Goal: Navigation & Orientation: Find specific page/section

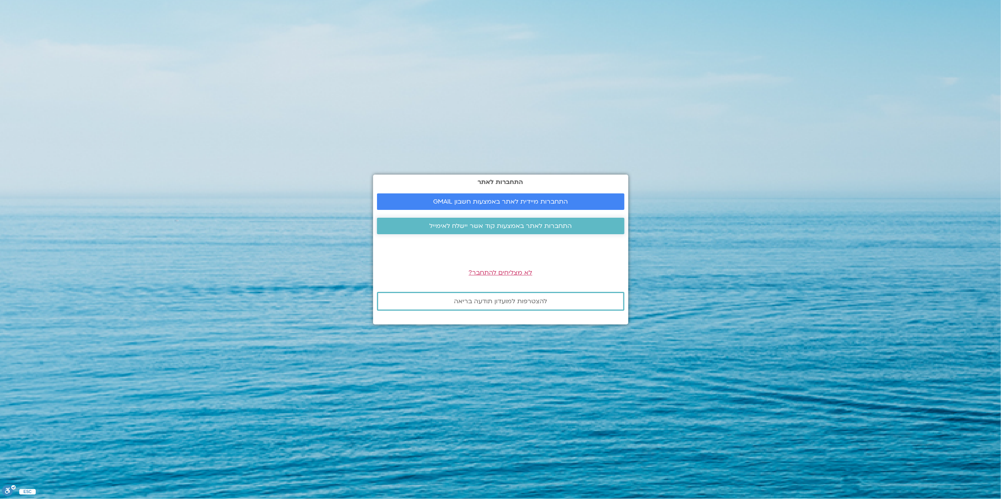
click at [479, 226] on span "התחברות לאתר באמצעות קוד אשר יישלח לאימייל" at bounding box center [500, 226] width 143 height 7
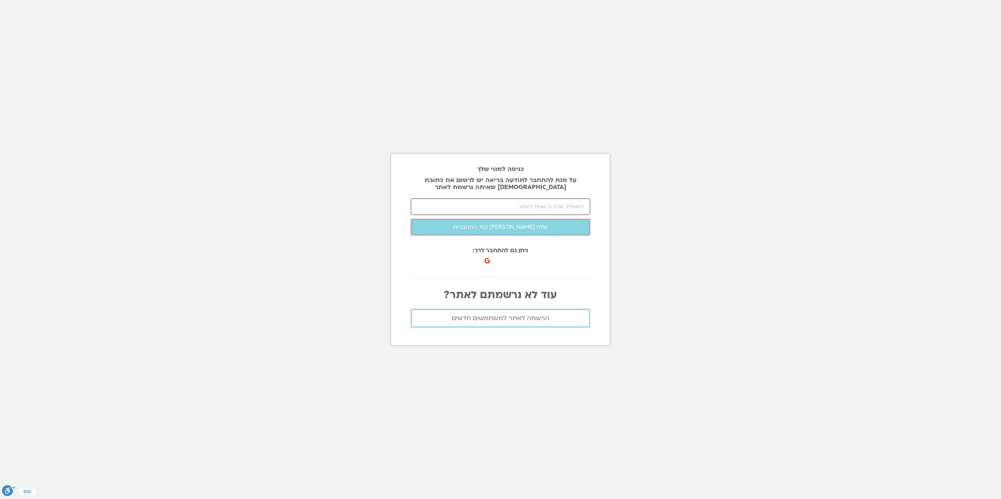
click at [477, 204] on input "email" at bounding box center [500, 207] width 179 height 16
type input "elannetser@hotmail.com"
click at [478, 227] on button "שלח לי קוד התחברות" at bounding box center [500, 227] width 179 height 16
click at [524, 207] on input "number" at bounding box center [500, 207] width 179 height 16
type input "22842"
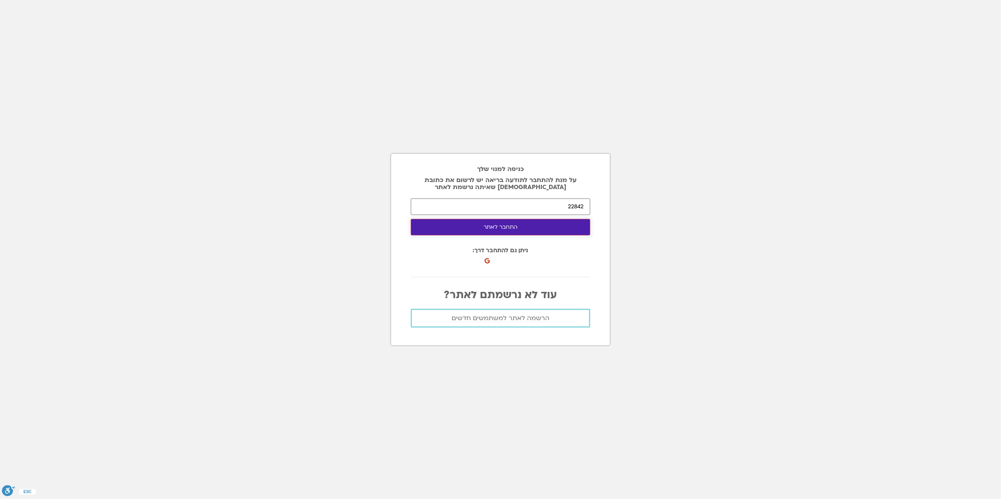
click at [420, 225] on button "התחבר לאתר" at bounding box center [500, 227] width 179 height 16
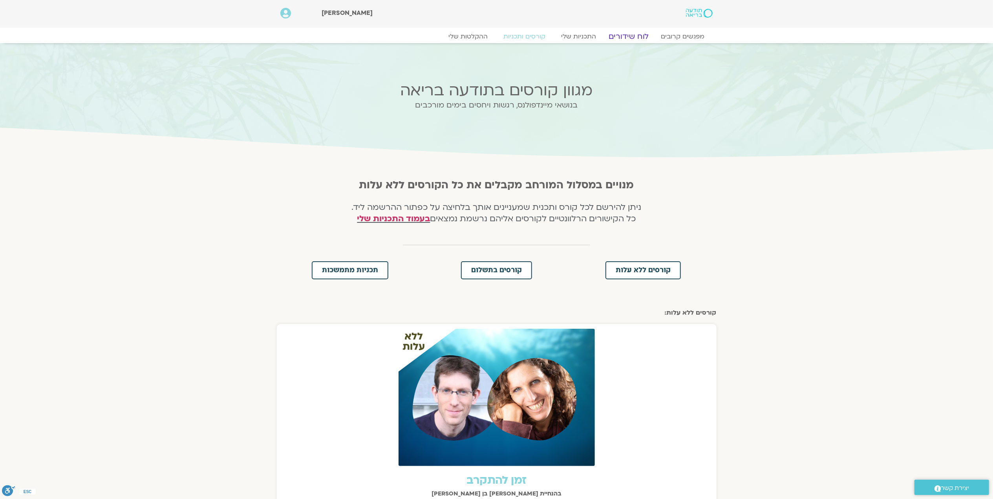
click at [628, 35] on link "לוח שידורים" at bounding box center [628, 36] width 59 height 9
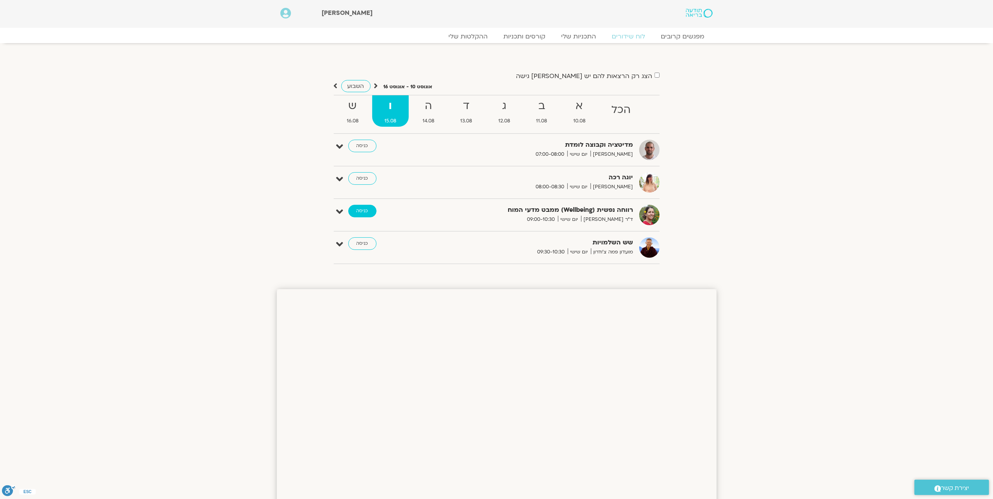
click at [367, 212] on link "כניסה" at bounding box center [362, 211] width 28 height 13
